Goal: Check status: Check status

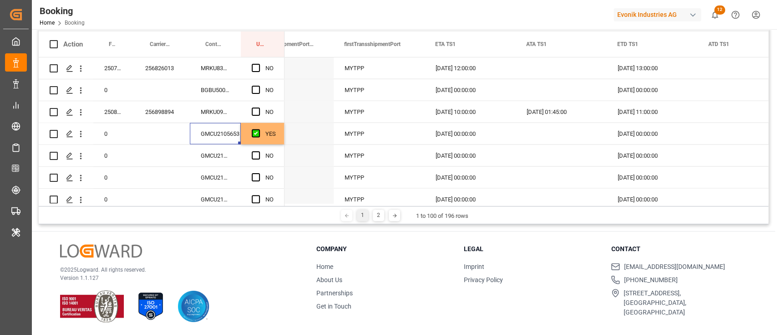
scroll to position [1335, 0]
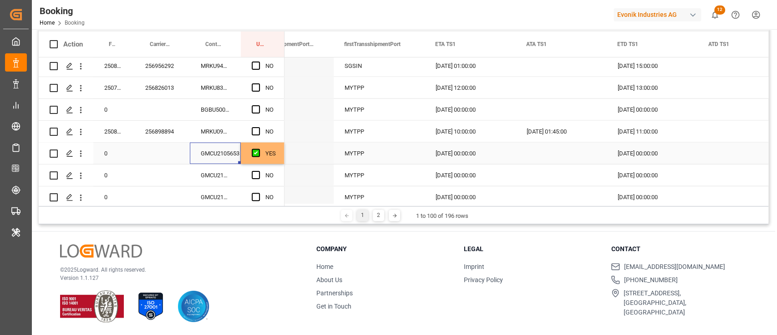
click at [267, 150] on div "YES" at bounding box center [270, 153] width 10 height 21
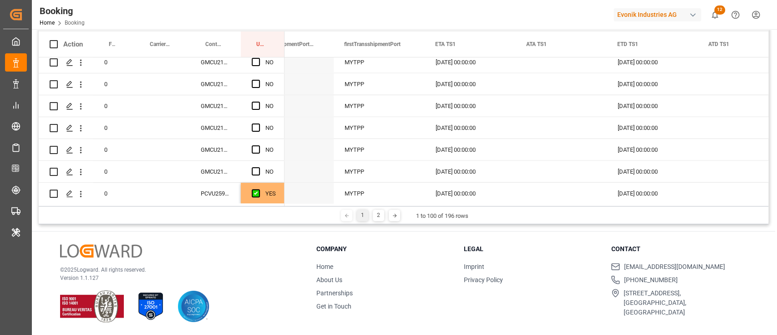
scroll to position [1517, 0]
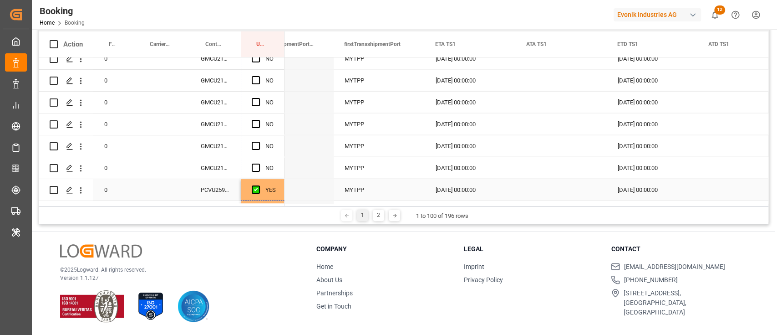
drag, startPoint x: 283, startPoint y: 162, endPoint x: 268, endPoint y: 180, distance: 23.3
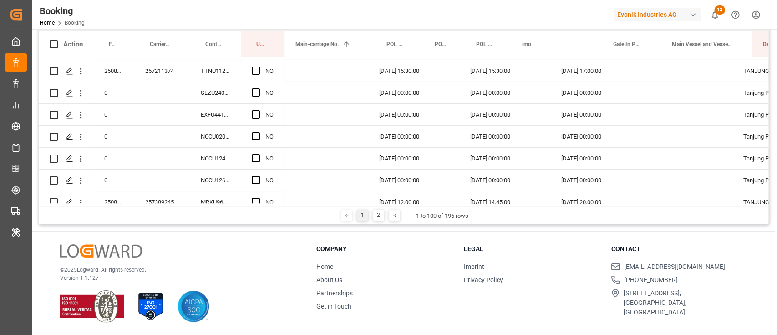
scroll to position [0, 0]
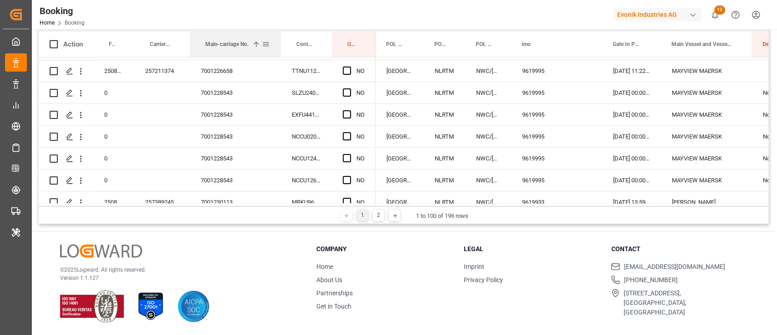
drag, startPoint x: 318, startPoint y: 46, endPoint x: 261, endPoint y: 45, distance: 56.9
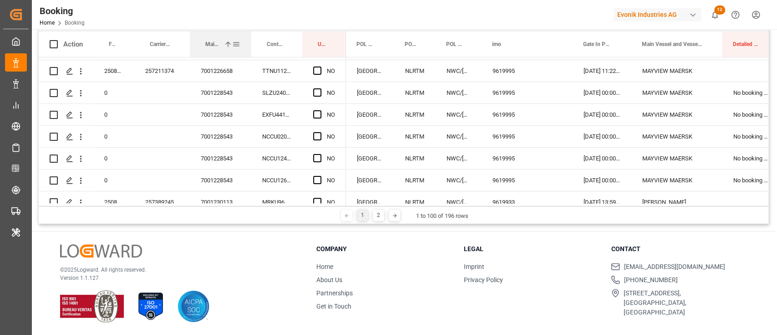
drag, startPoint x: 279, startPoint y: 46, endPoint x: 407, endPoint y: 80, distance: 132.8
click at [249, 43] on div at bounding box center [251, 43] width 4 height 25
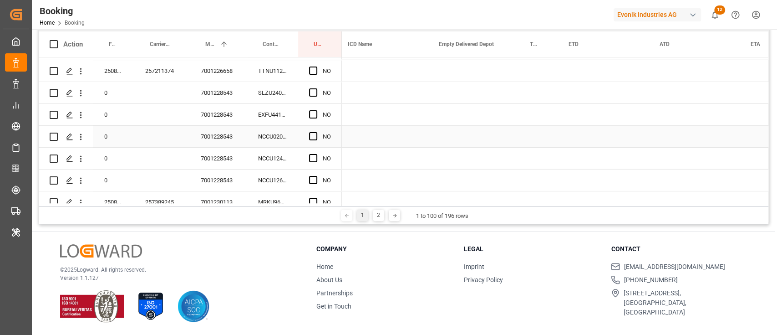
scroll to position [0, 603]
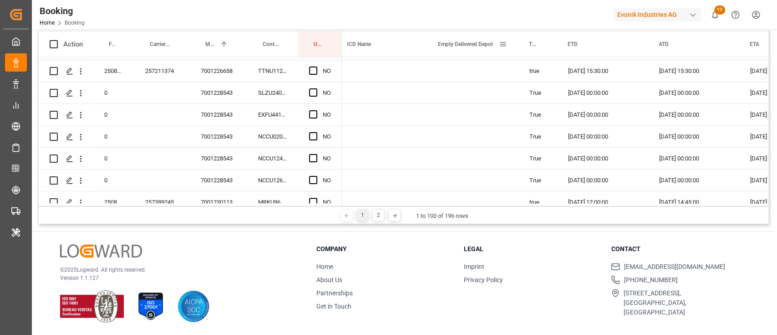
click at [514, 46] on div "Empty Delivered Depot" at bounding box center [472, 43] width 91 height 25
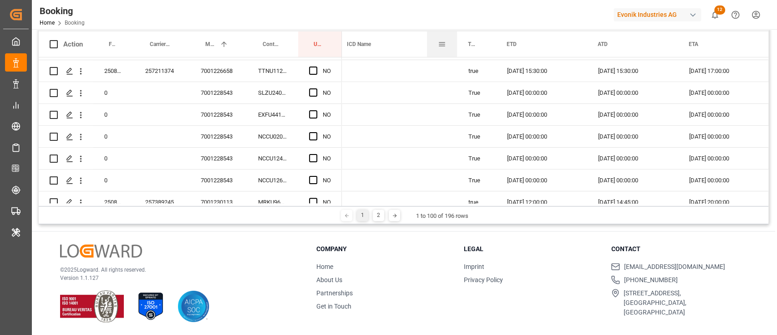
drag, startPoint x: 518, startPoint y: 45, endPoint x: 702, endPoint y: 83, distance: 188.3
click at [457, 46] on div at bounding box center [457, 43] width 4 height 25
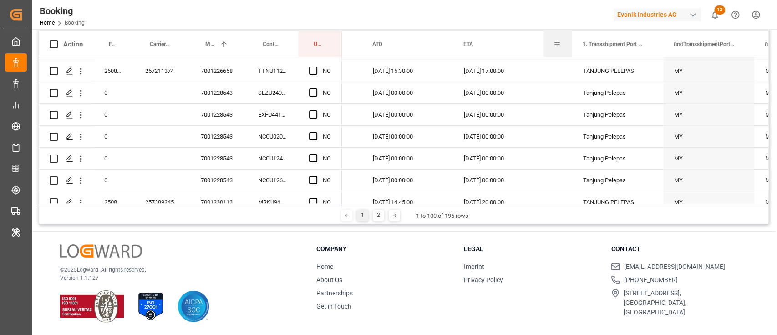
drag, startPoint x: 633, startPoint y: 50, endPoint x: 558, endPoint y: 56, distance: 75.3
click at [558, 56] on div "ATA" at bounding box center [558, 43] width 28 height 25
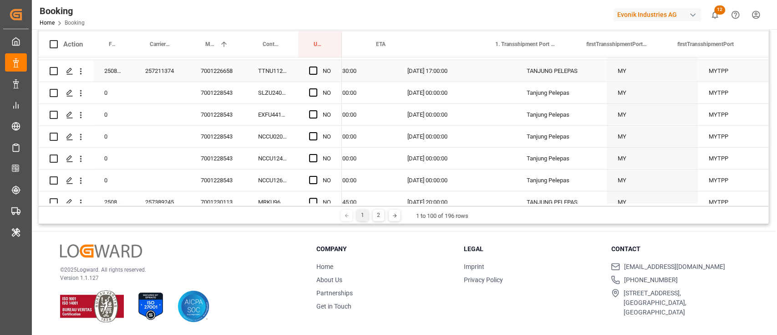
scroll to position [0, 931]
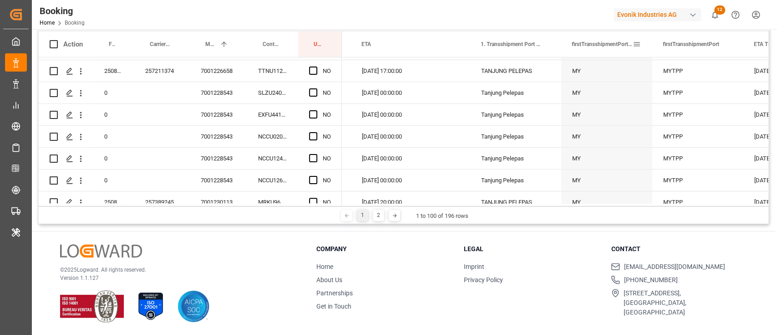
click at [564, 40] on div "firstTransshipmentPortNameCountryCode" at bounding box center [606, 43] width 91 height 25
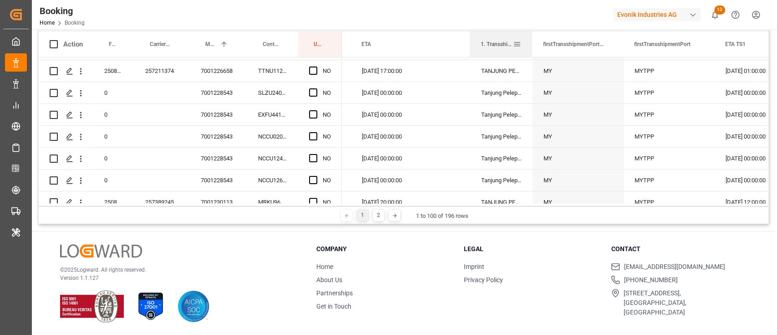
drag, startPoint x: 560, startPoint y: 39, endPoint x: 575, endPoint y: 50, distance: 18.6
click at [531, 40] on div at bounding box center [532, 43] width 4 height 25
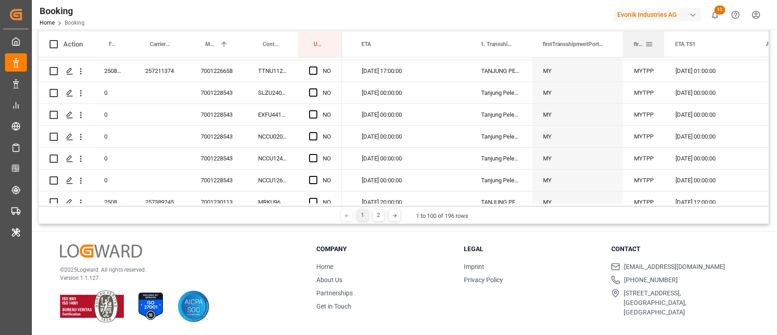
drag, startPoint x: 713, startPoint y: 41, endPoint x: 661, endPoint y: 48, distance: 53.3
click at [663, 49] on div at bounding box center [664, 43] width 4 height 25
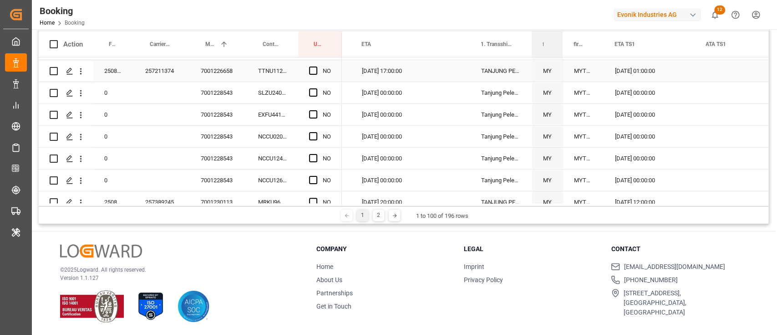
drag, startPoint x: 582, startPoint y: 57, endPoint x: 562, endPoint y: 64, distance: 21.6
click at [557, 64] on div "Action Freight Forwarder's Reference No. Carrier Booking No. Container No. 1" at bounding box center [404, 118] width 730 height 174
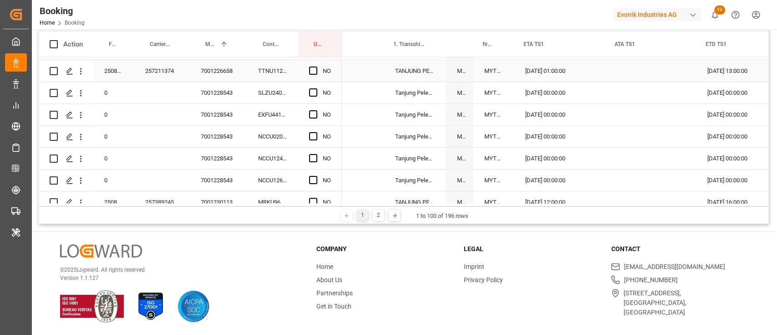
scroll to position [0, 0]
drag, startPoint x: 694, startPoint y: 42, endPoint x: 635, endPoint y: 55, distance: 60.5
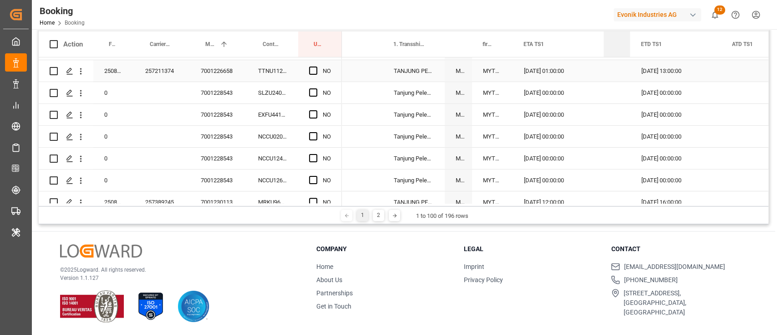
drag, startPoint x: 693, startPoint y: 42, endPoint x: 594, endPoint y: 58, distance: 100.4
click at [626, 66] on div "Action Freight Forwarder's Reference No. Carrier Booking No. Container No. 1" at bounding box center [404, 118] width 730 height 174
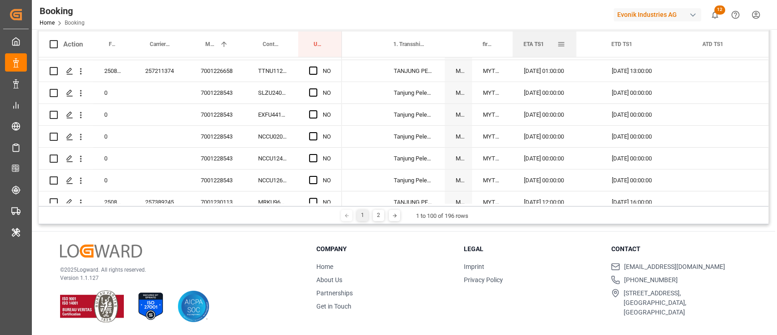
drag, startPoint x: 586, startPoint y: 45, endPoint x: 575, endPoint y: 46, distance: 10.6
click at [575, 46] on div at bounding box center [577, 43] width 4 height 25
click at [215, 145] on div "7001228543" at bounding box center [218, 135] width 57 height 21
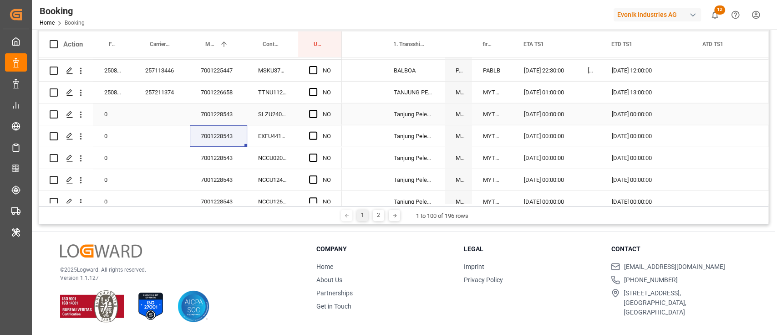
click at [266, 110] on div "SLZU2406262" at bounding box center [272, 113] width 51 height 21
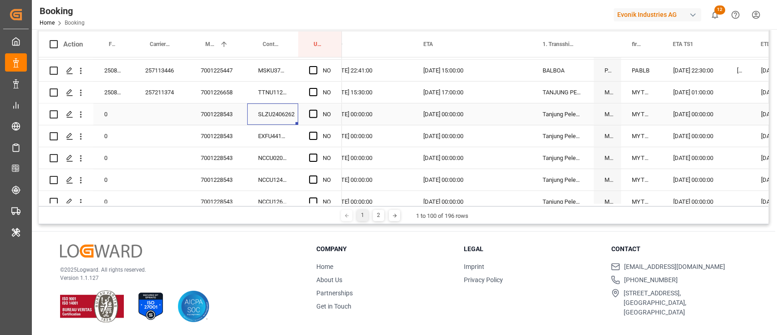
scroll to position [0, 867]
click at [313, 112] on span "Press SPACE to select this row." at bounding box center [313, 114] width 8 height 8
click at [316, 110] on input "Press SPACE to select this row." at bounding box center [316, 110] width 0 height 0
click at [342, 124] on div "[DATE] 00:00:00" at bounding box center [368, 113] width 91 height 21
click at [340, 122] on div "YES" at bounding box center [320, 113] width 44 height 21
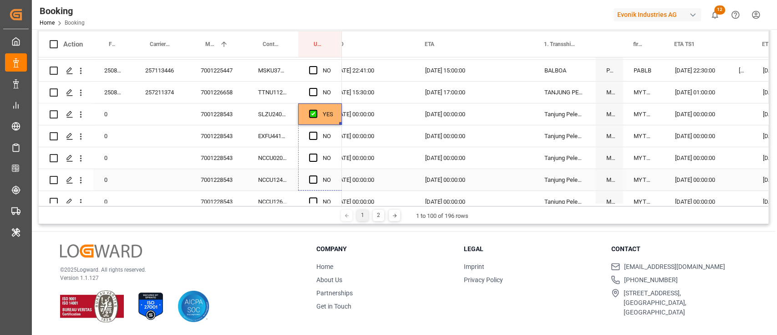
scroll to position [2042, 0]
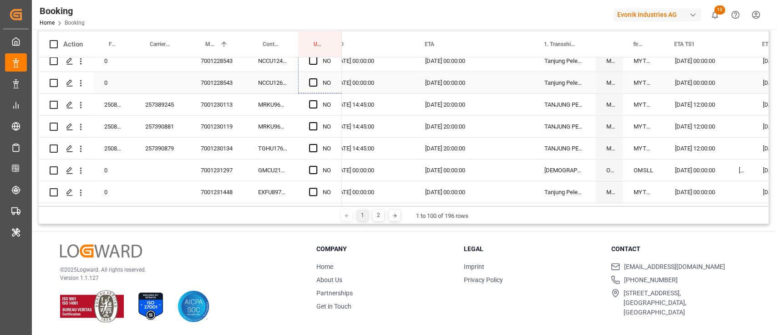
drag, startPoint x: 340, startPoint y: 122, endPoint x: 310, endPoint y: 86, distance: 47.2
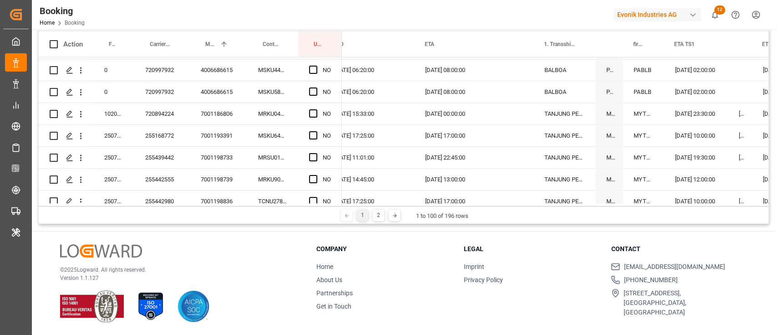
scroll to position [707, 0]
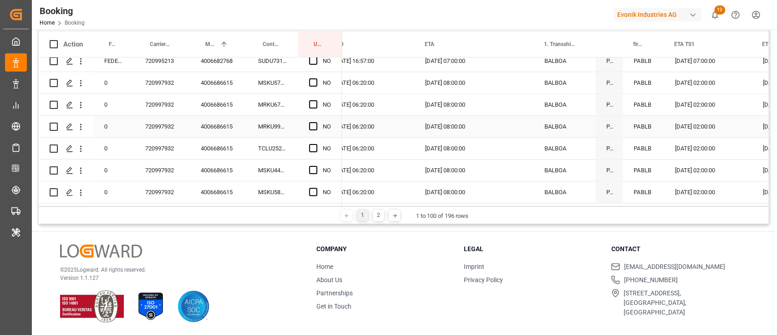
click at [219, 136] on div "4006686615" at bounding box center [218, 126] width 57 height 21
click at [314, 84] on span "Press SPACE to select this row." at bounding box center [313, 82] width 8 height 8
click at [316, 78] on input "Press SPACE to select this row." at bounding box center [316, 78] width 0 height 0
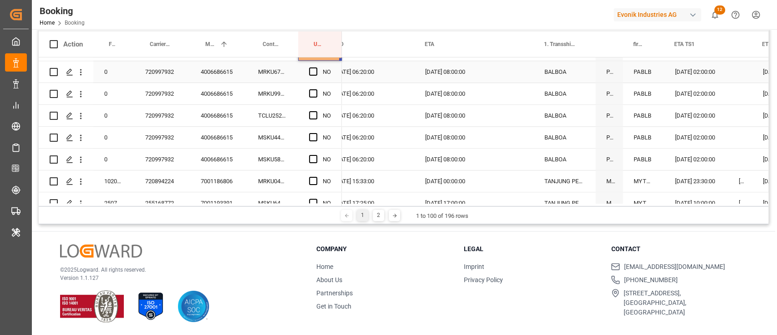
scroll to position [768, 0]
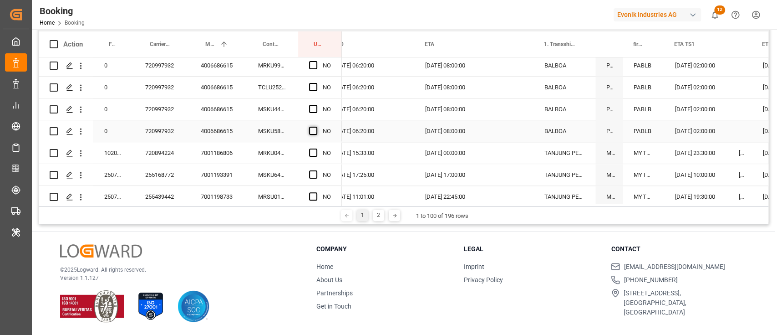
click at [309, 127] on span "Press SPACE to select this row." at bounding box center [313, 131] width 8 height 8
click at [316, 127] on input "Press SPACE to select this row." at bounding box center [316, 127] width 0 height 0
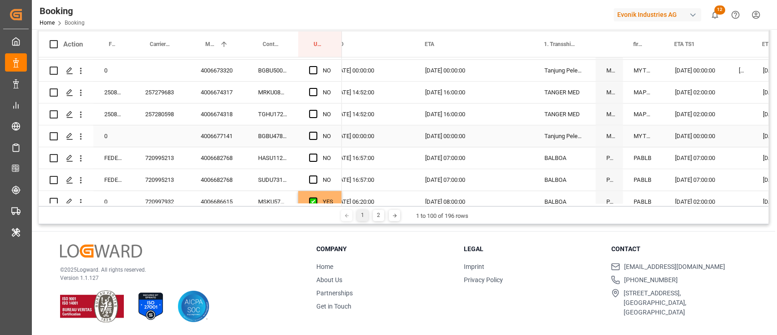
scroll to position [585, 0]
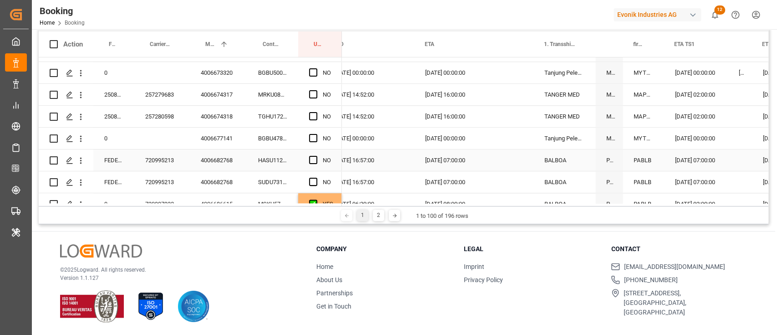
click at [160, 161] on div "720995213" at bounding box center [162, 159] width 56 height 21
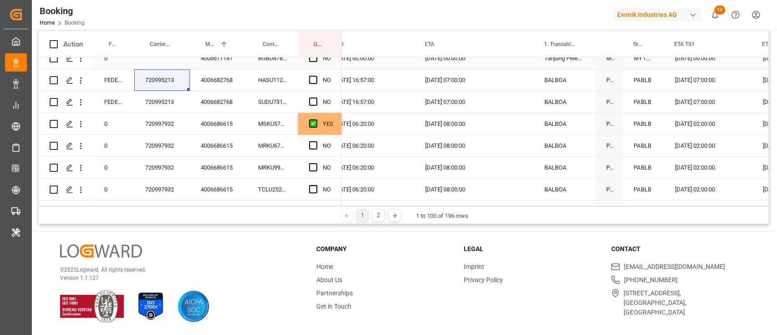
scroll to position [646, 0]
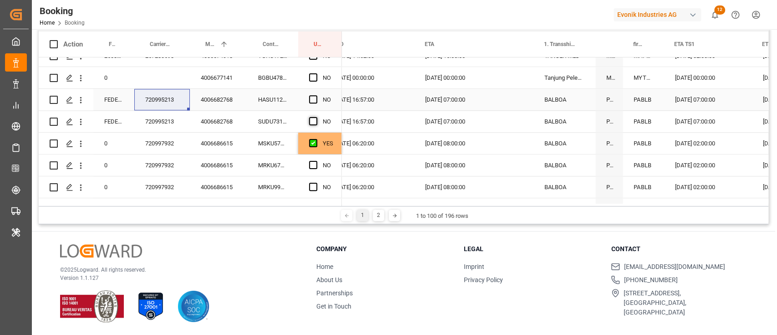
click at [315, 94] on div "Press SPACE to select this row." at bounding box center [316, 99] width 14 height 21
click at [312, 118] on span "Press SPACE to select this row." at bounding box center [313, 121] width 8 height 8
click at [316, 117] on input "Press SPACE to select this row." at bounding box center [316, 117] width 0 height 0
click at [309, 97] on span "Press SPACE to select this row." at bounding box center [313, 99] width 8 height 8
click at [316, 95] on input "Press SPACE to select this row." at bounding box center [316, 95] width 0 height 0
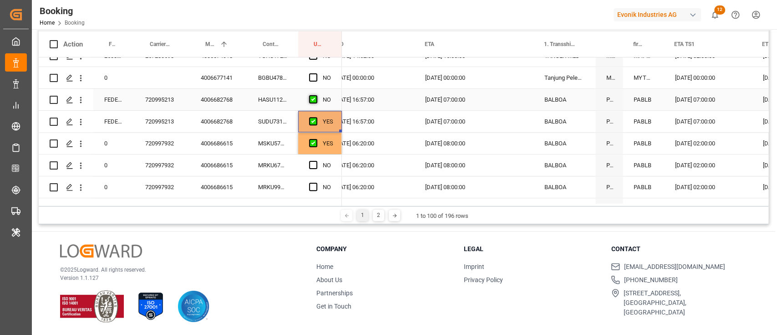
click at [311, 98] on span "Press SPACE to select this row." at bounding box center [313, 99] width 8 height 8
click at [316, 95] on input "Press SPACE to select this row." at bounding box center [316, 95] width 0 height 0
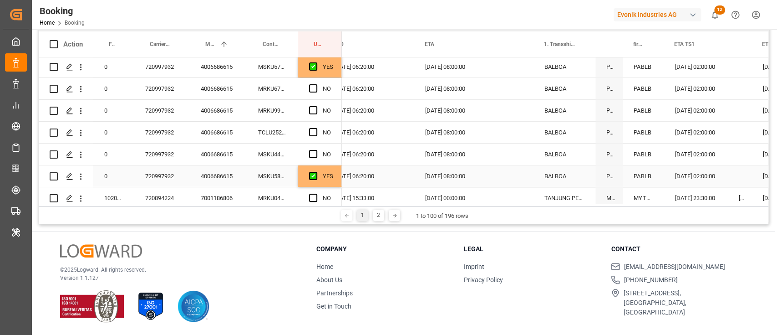
scroll to position [707, 0]
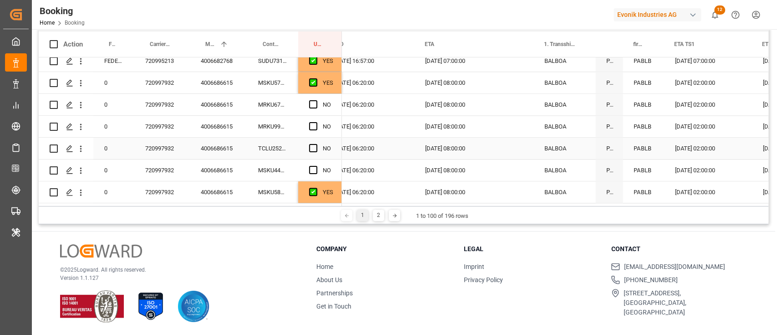
click at [174, 142] on div "720997932" at bounding box center [162, 147] width 56 height 21
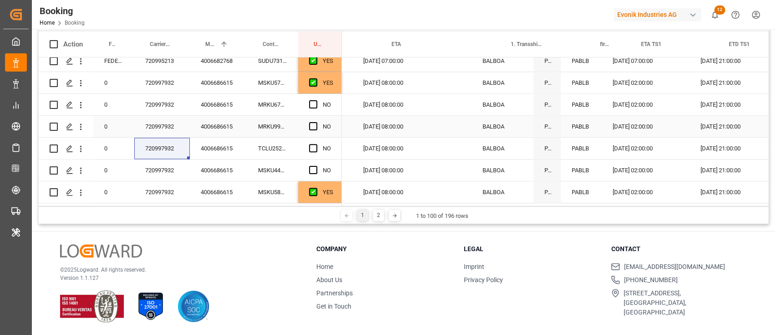
scroll to position [0, 899]
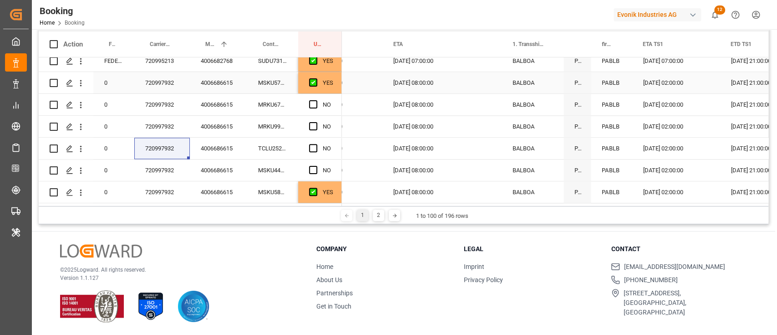
click at [337, 90] on div "YES" at bounding box center [320, 82] width 44 height 21
drag, startPoint x: 339, startPoint y: 91, endPoint x: 331, endPoint y: 166, distance: 75.1
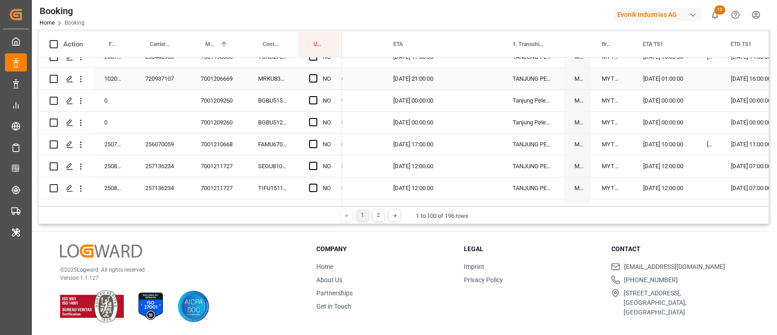
scroll to position [1071, 0]
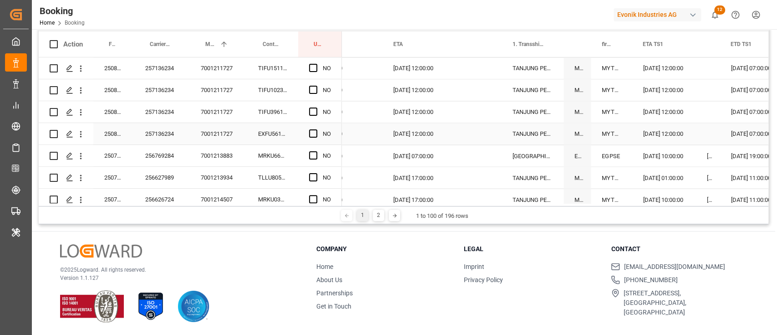
click at [235, 138] on div "7001211727" at bounding box center [218, 133] width 57 height 21
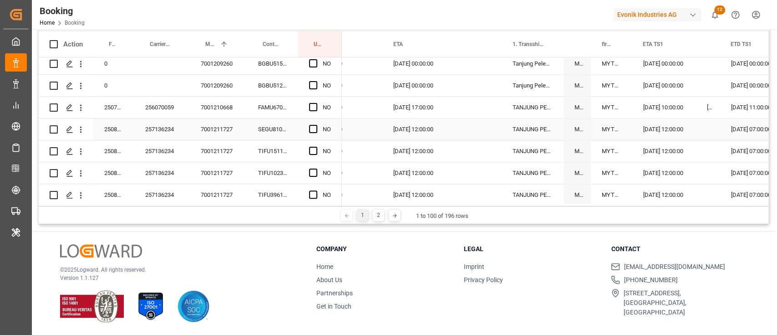
click at [320, 127] on div "Press SPACE to select this row." at bounding box center [316, 129] width 14 height 21
click at [316, 128] on span "Press SPACE to select this row." at bounding box center [313, 129] width 8 height 8
click at [316, 125] on input "Press SPACE to select this row." at bounding box center [316, 125] width 0 height 0
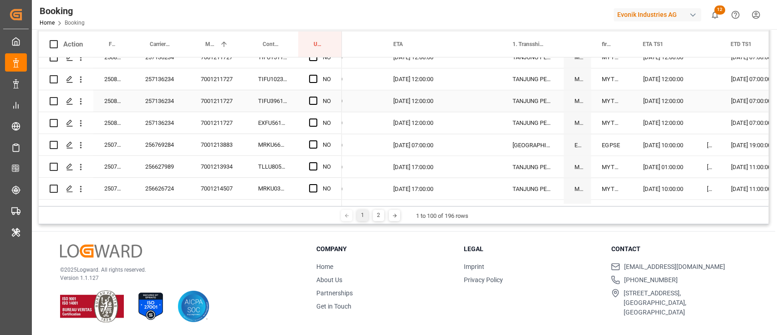
scroll to position [1109, 0]
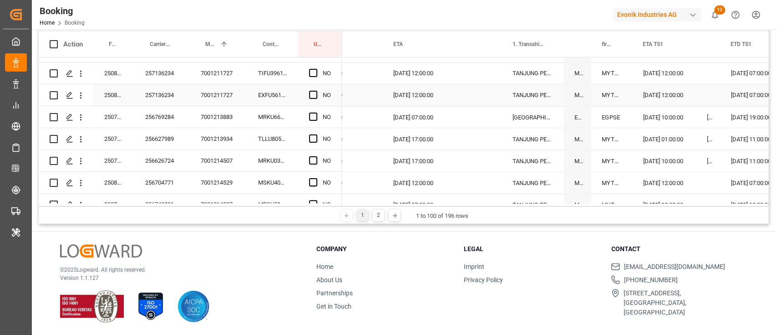
click at [313, 92] on span "Press SPACE to select this row." at bounding box center [313, 95] width 8 height 8
click at [316, 91] on input "Press SPACE to select this row." at bounding box center [316, 91] width 0 height 0
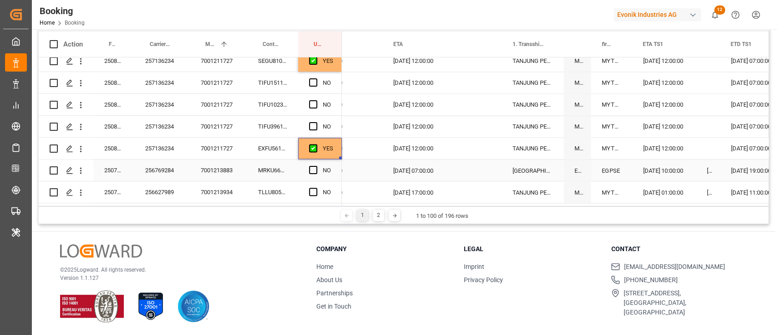
scroll to position [988, 0]
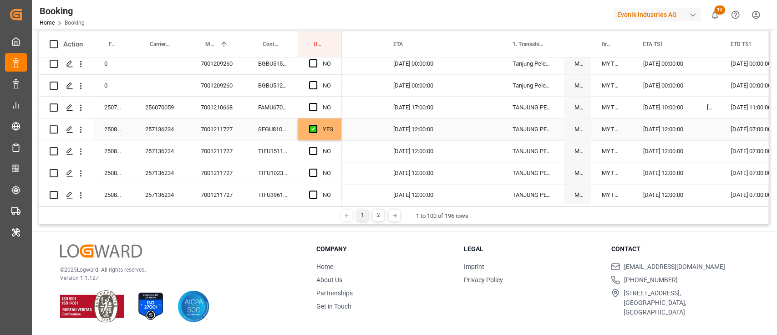
click at [160, 137] on div "257136234" at bounding box center [162, 128] width 56 height 21
click at [333, 134] on div "YES" at bounding box center [320, 128] width 44 height 21
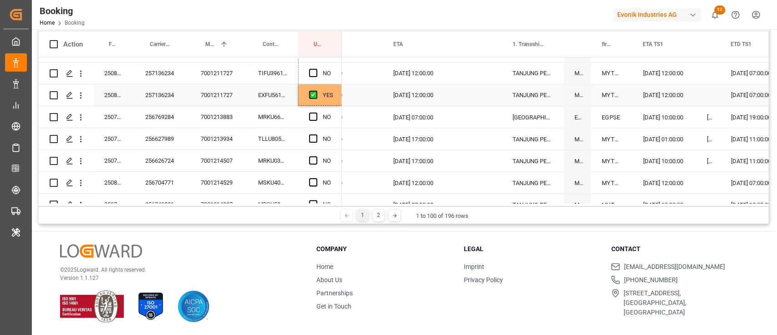
drag, startPoint x: 334, startPoint y: 178, endPoint x: 323, endPoint y: 92, distance: 85.8
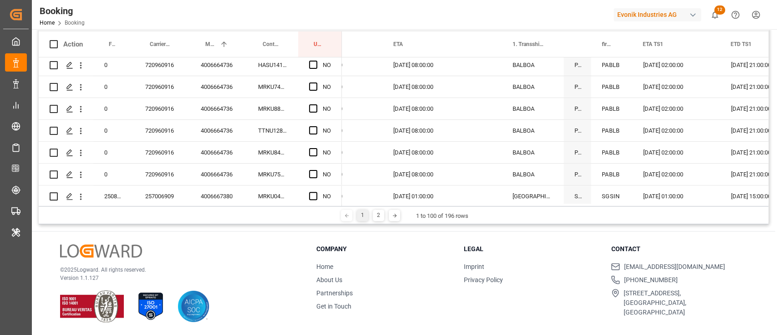
scroll to position [221, 0]
click at [239, 137] on div "4006664736" at bounding box center [218, 130] width 57 height 21
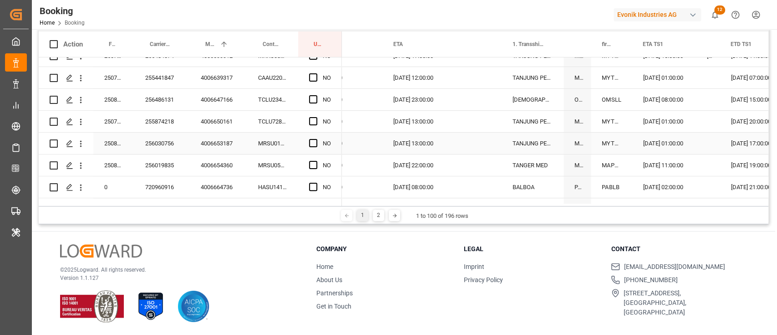
scroll to position [160, 0]
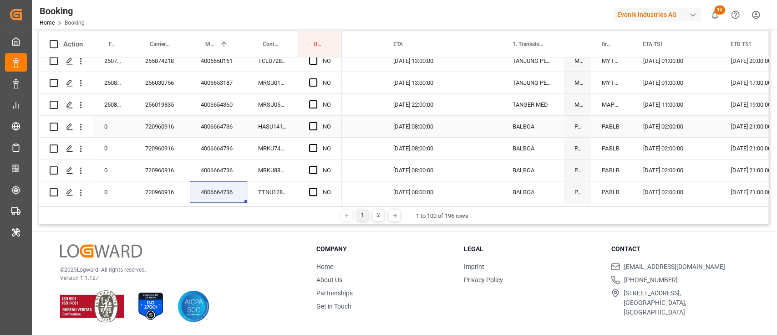
click at [318, 122] on div "Press SPACE to select this row." at bounding box center [316, 126] width 14 height 21
click at [316, 126] on span "Press SPACE to select this row." at bounding box center [313, 126] width 8 height 8
click at [316, 122] on input "Press SPACE to select this row." at bounding box center [316, 122] width 0 height 0
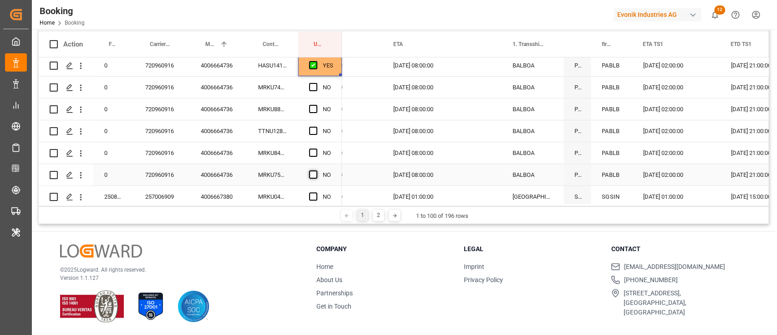
click at [315, 172] on span "Press SPACE to select this row." at bounding box center [313, 174] width 8 height 8
click at [316, 170] on input "Press SPACE to select this row." at bounding box center [316, 170] width 0 height 0
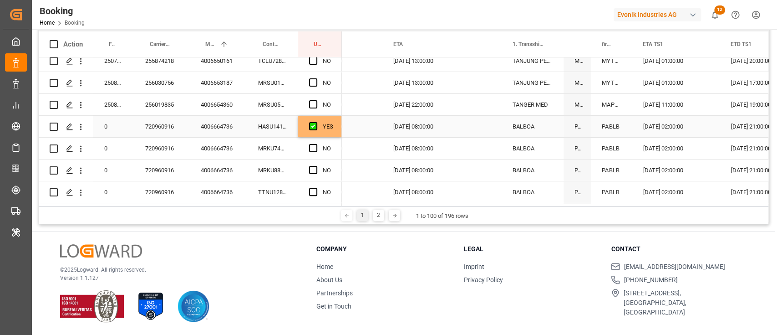
click at [176, 125] on div "720960916" at bounding box center [162, 126] width 56 height 21
click at [328, 132] on div "YES" at bounding box center [328, 126] width 10 height 21
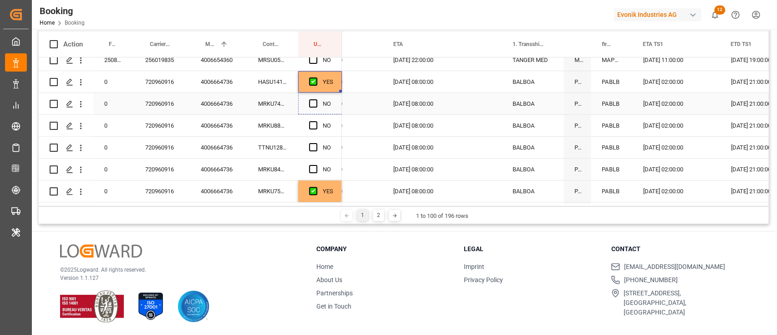
scroll to position [221, 0]
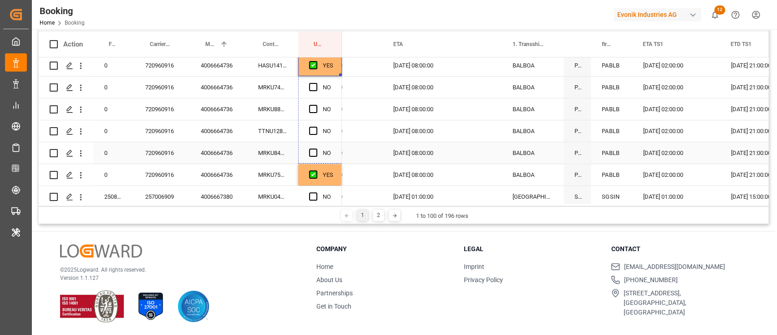
drag, startPoint x: 341, startPoint y: 135, endPoint x: 336, endPoint y: 161, distance: 26.8
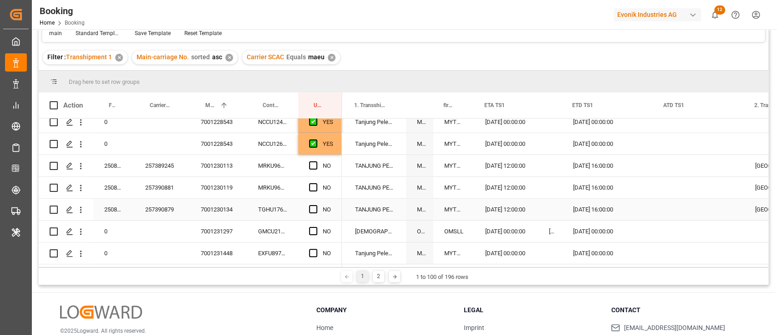
scroll to position [0, 1056]
drag, startPoint x: 557, startPoint y: 112, endPoint x: 562, endPoint y: 111, distance: 5.1
click at [560, 108] on div at bounding box center [562, 104] width 4 height 25
drag, startPoint x: 560, startPoint y: 108, endPoint x: 595, endPoint y: 103, distance: 35.0
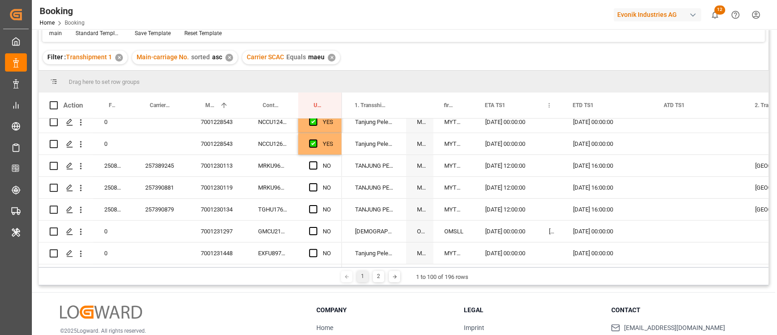
click at [564, 107] on div at bounding box center [562, 104] width 4 height 25
click at [592, 103] on div "ETD TS1" at bounding box center [607, 104] width 91 height 25
click at [584, 102] on span "ETD TS1" at bounding box center [588, 105] width 21 height 6
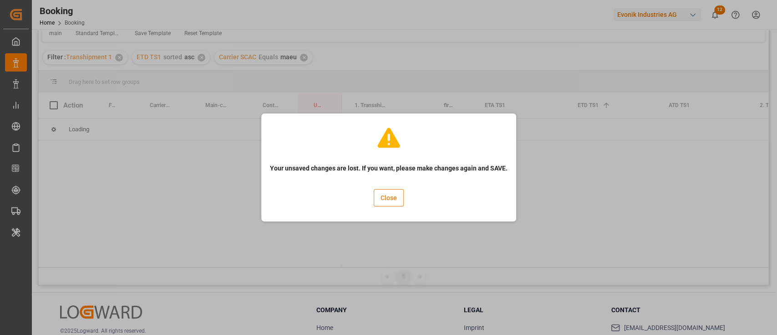
click at [393, 198] on button "Close" at bounding box center [389, 197] width 30 height 17
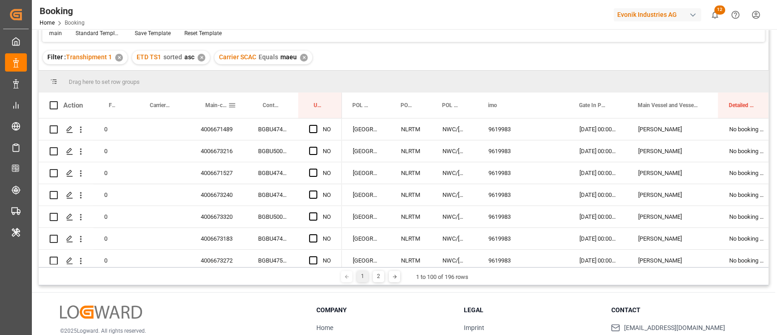
click at [211, 101] on div "Main-carriage No." at bounding box center [216, 104] width 23 height 25
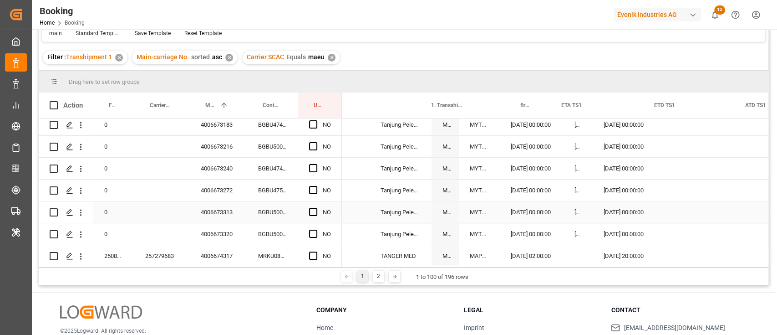
scroll to position [0, 966]
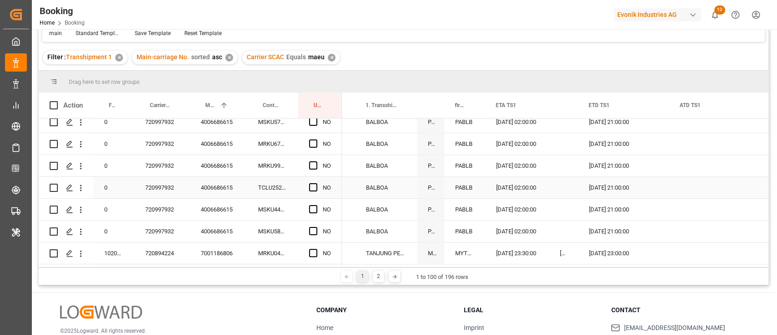
click at [213, 177] on div "4006686615" at bounding box center [218, 187] width 57 height 21
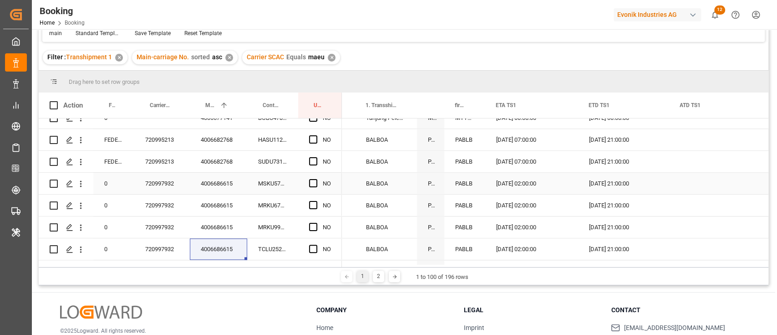
click at [308, 184] on div "NO" at bounding box center [320, 183] width 44 height 21
click at [311, 185] on span "Press SPACE to select this row." at bounding box center [313, 183] width 8 height 8
click at [316, 179] on input "Press SPACE to select this row." at bounding box center [316, 179] width 0 height 0
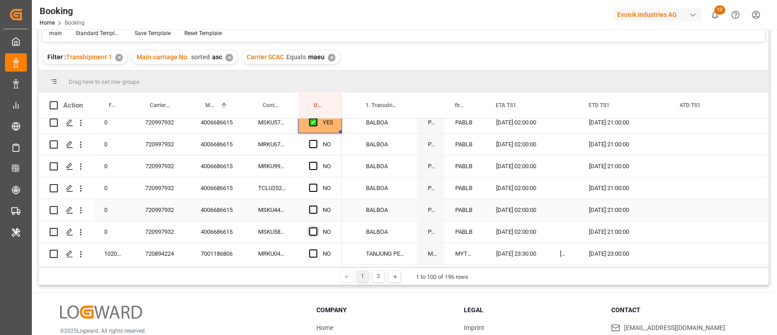
drag, startPoint x: 313, startPoint y: 231, endPoint x: 191, endPoint y: 203, distance: 125.8
click at [313, 231] on span "Press SPACE to select this row." at bounding box center [313, 231] width 8 height 8
click at [316, 227] on input "Press SPACE to select this row." at bounding box center [316, 227] width 0 height 0
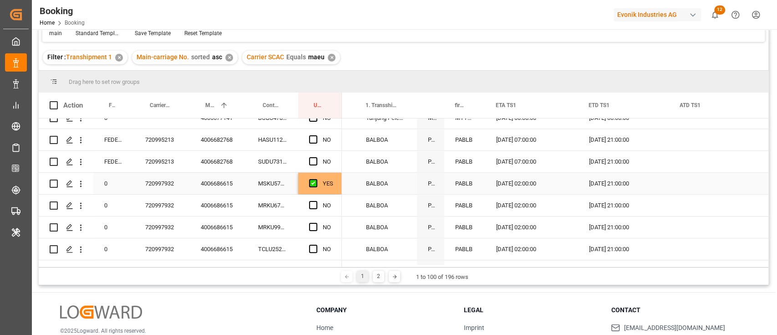
click at [176, 187] on div "720997932" at bounding box center [162, 183] width 56 height 21
